Goal: Task Accomplishment & Management: Manage account settings

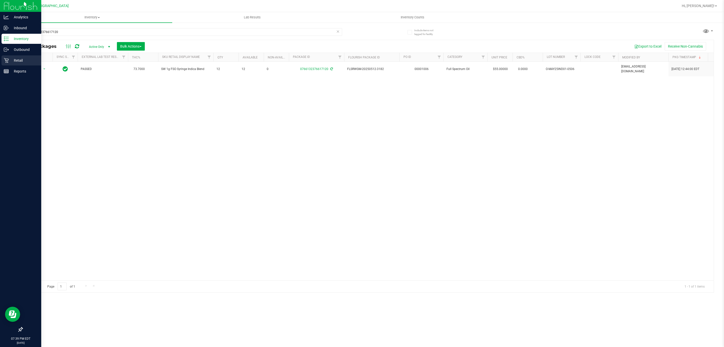
click at [9, 63] on p "Retail" at bounding box center [24, 60] width 30 height 6
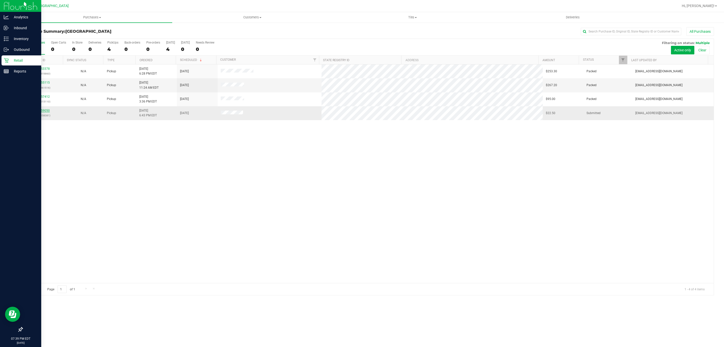
click at [40, 110] on link "11859050" at bounding box center [43, 111] width 14 height 4
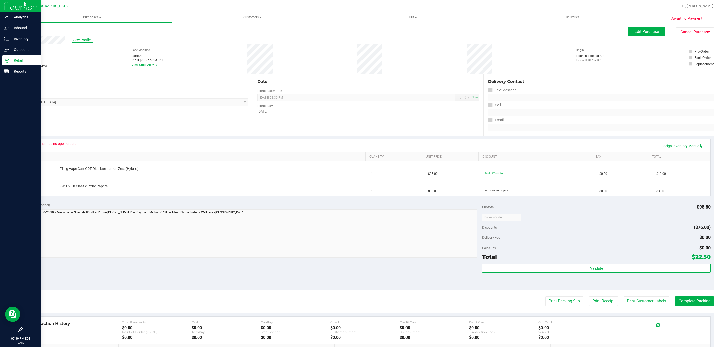
click at [75, 38] on span "View Profile" at bounding box center [82, 39] width 20 height 5
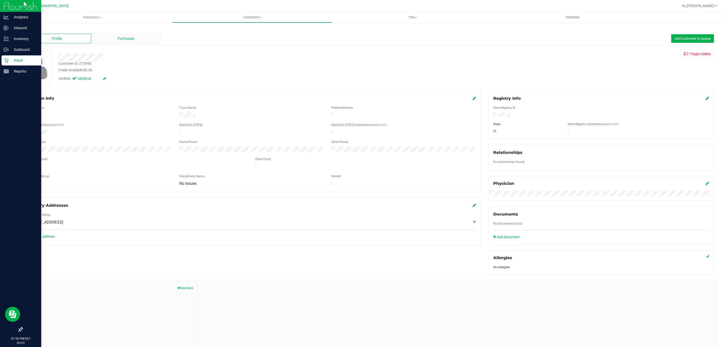
click at [121, 38] on span "Purchases" at bounding box center [126, 38] width 17 height 5
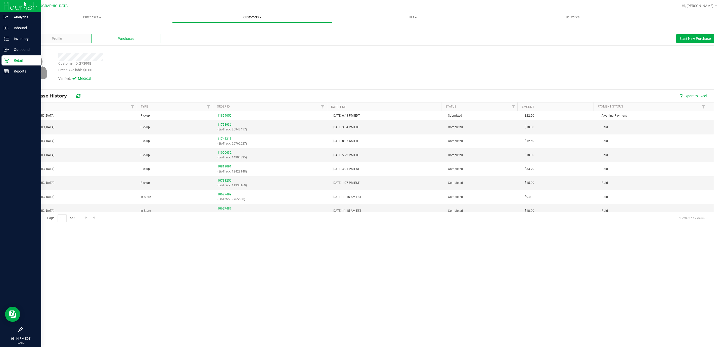
click at [246, 15] on span "Customers" at bounding box center [253, 17] width 160 height 5
click at [214, 32] on li "All customers" at bounding box center [252, 30] width 160 height 6
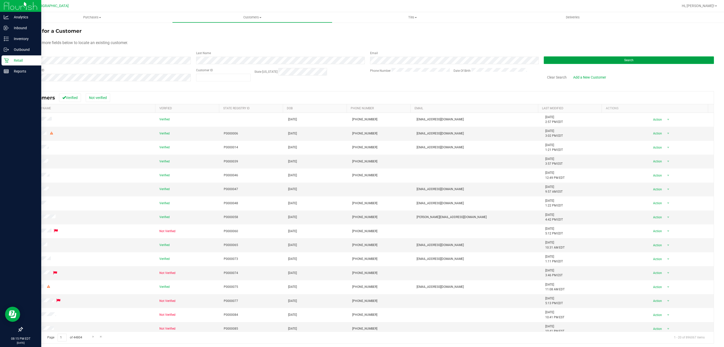
click at [638, 58] on button "Search" at bounding box center [629, 60] width 170 height 8
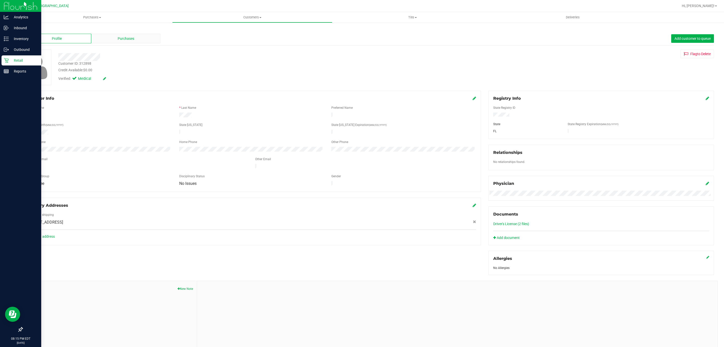
click at [123, 36] on span "Purchases" at bounding box center [126, 38] width 17 height 5
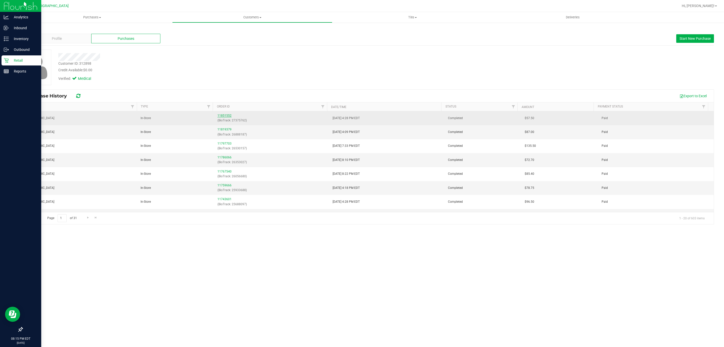
click at [227, 115] on link "11851552" at bounding box center [225, 116] width 14 height 4
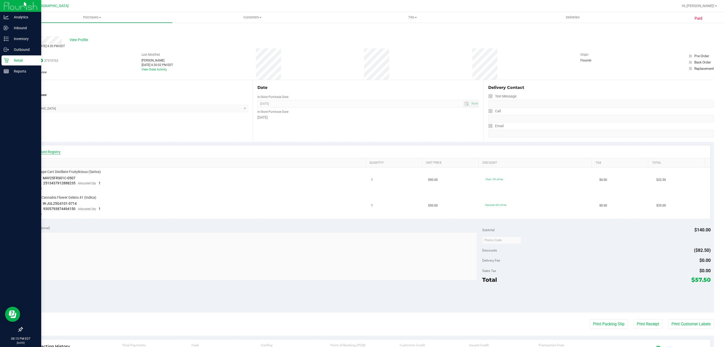
click at [45, 149] on link "View State Registry" at bounding box center [45, 151] width 30 height 5
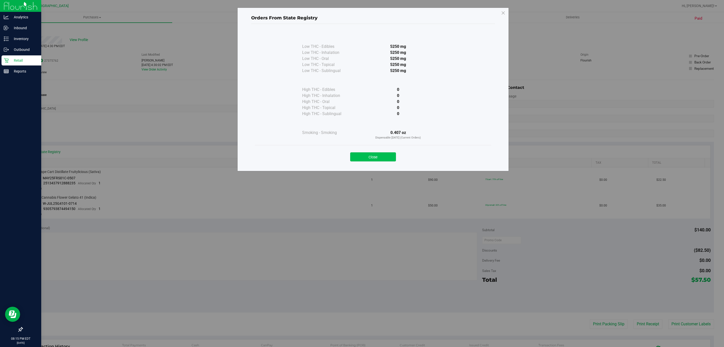
click at [376, 159] on button "Close" at bounding box center [373, 156] width 46 height 9
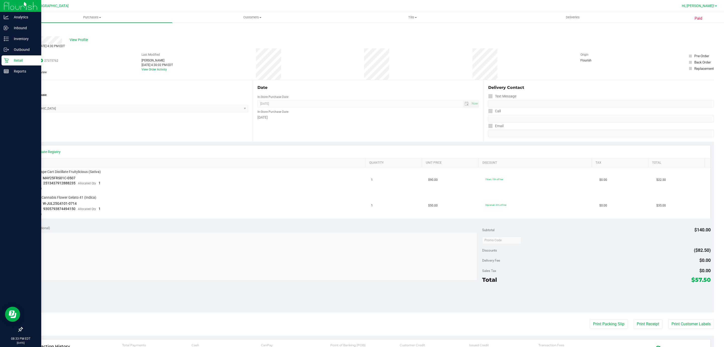
click at [713, 8] on span "Hi, [PERSON_NAME]!" at bounding box center [698, 6] width 33 height 4
click at [703, 43] on span "Sign Out" at bounding box center [698, 44] width 15 height 5
